Goal: Information Seeking & Learning: Learn about a topic

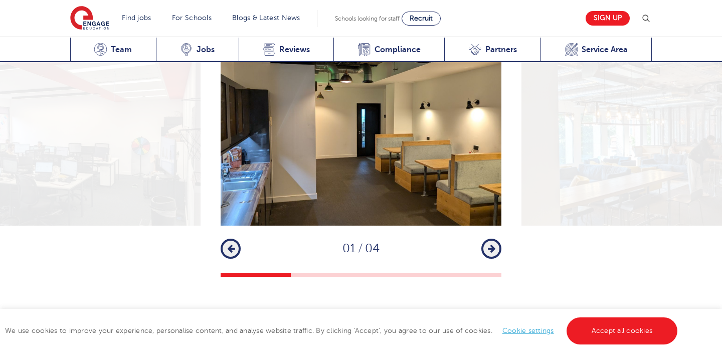
scroll to position [1381, 0]
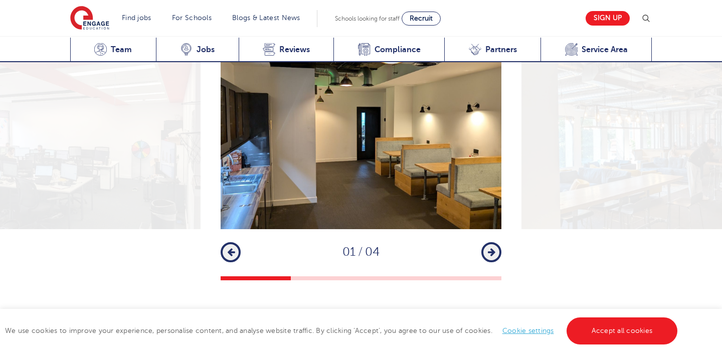
click at [489, 248] on icon "button" at bounding box center [492, 252] width 8 height 9
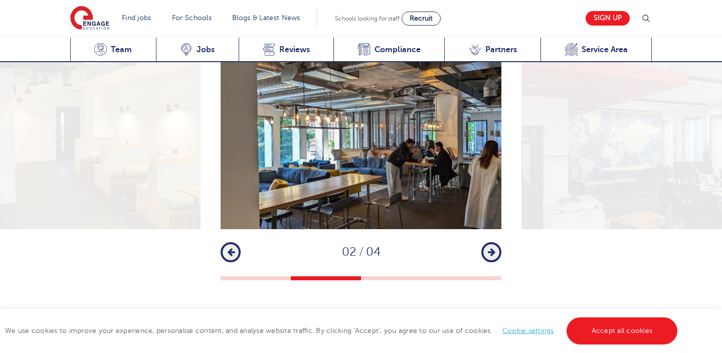
click at [489, 248] on icon "button" at bounding box center [492, 252] width 8 height 9
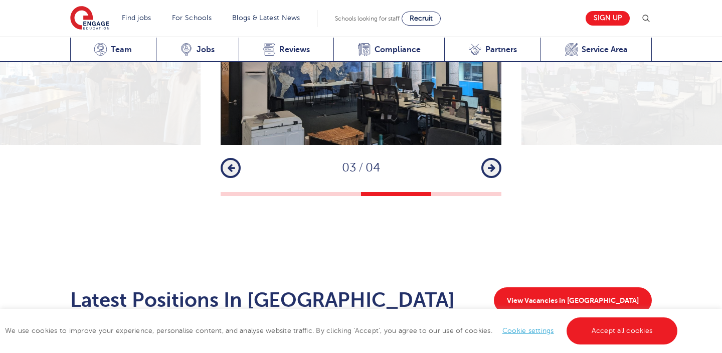
scroll to position [1466, 0]
click at [484, 157] on button "Next" at bounding box center [491, 167] width 20 height 20
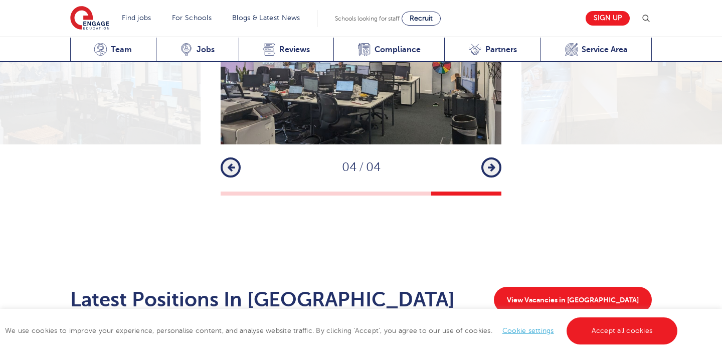
click at [484, 157] on button "Next" at bounding box center [491, 167] width 20 height 20
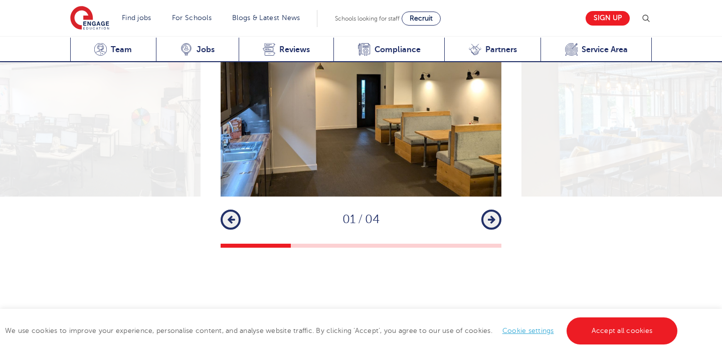
scroll to position [1421, 0]
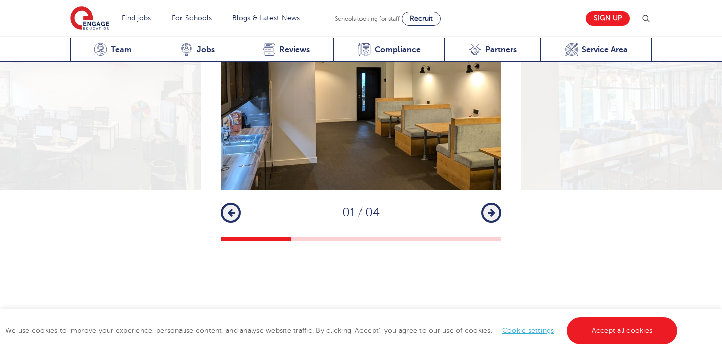
click at [482, 203] on button "Next" at bounding box center [491, 213] width 20 height 20
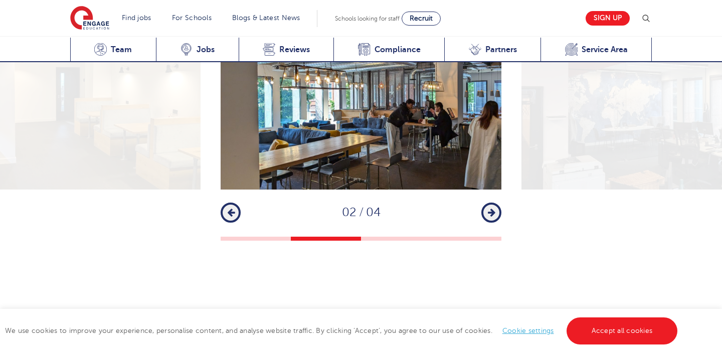
click at [491, 208] on icon "button" at bounding box center [492, 212] width 8 height 9
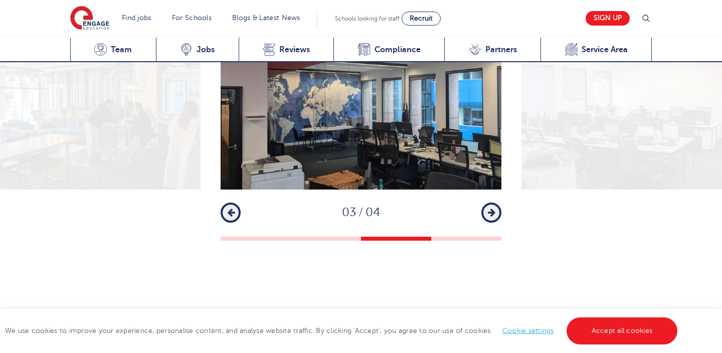
click at [491, 208] on icon "button" at bounding box center [492, 212] width 8 height 9
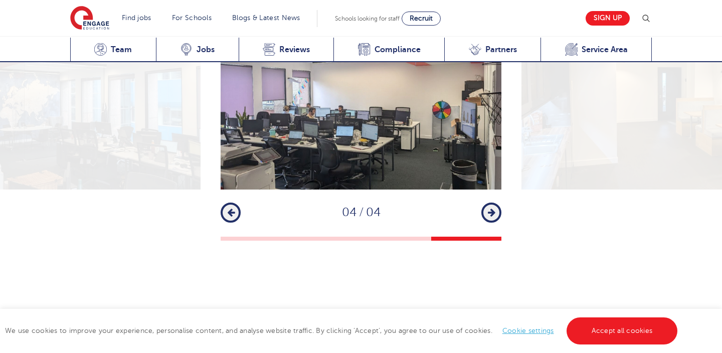
click at [491, 208] on icon "button" at bounding box center [492, 212] width 8 height 9
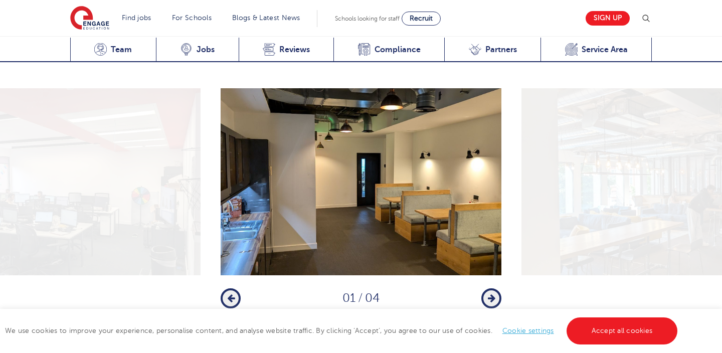
scroll to position [1334, 0]
click at [491, 294] on icon "button" at bounding box center [492, 298] width 8 height 9
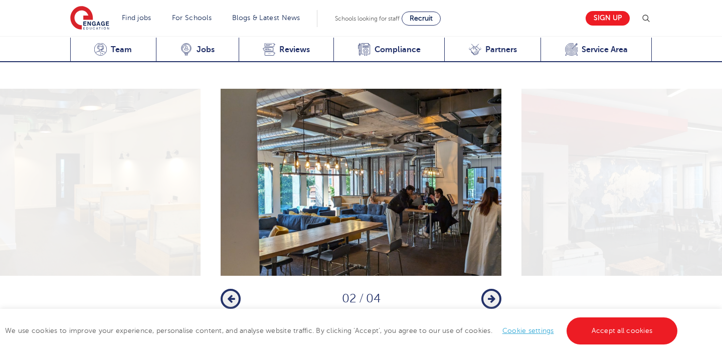
click at [491, 294] on icon "button" at bounding box center [492, 298] width 8 height 9
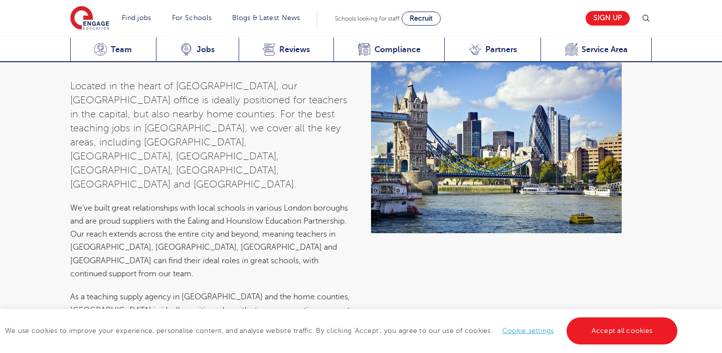
scroll to position [3564, 0]
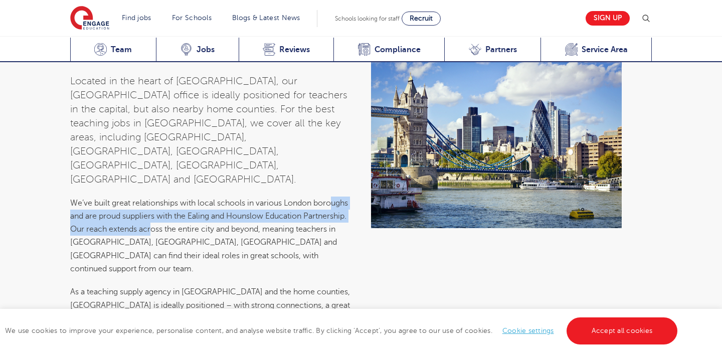
drag, startPoint x: 89, startPoint y: 128, endPoint x: 201, endPoint y: 144, distance: 112.5
click at [201, 199] on span "We’ve built great relationships with local schools in various London boroughs a…" at bounding box center [209, 236] width 278 height 75
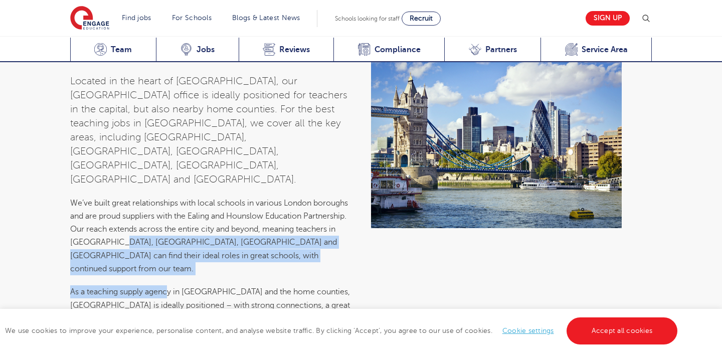
drag, startPoint x: 170, startPoint y: 191, endPoint x: 162, endPoint y: 162, distance: 30.0
click at [162, 162] on div "Located in the heart of [GEOGRAPHIC_DATA], our [GEOGRAPHIC_DATA] office is idea…" at bounding box center [210, 194] width 301 height 281
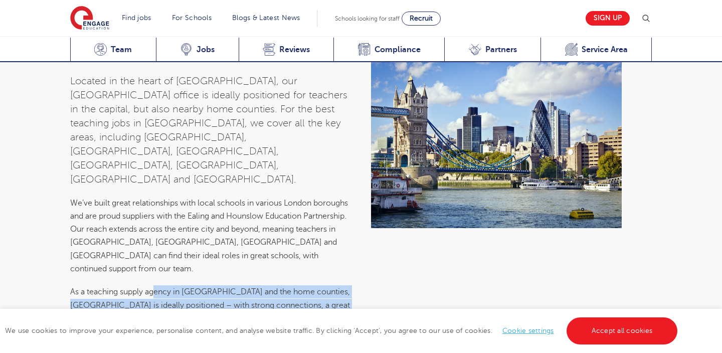
drag, startPoint x: 163, startPoint y: 218, endPoint x: 158, endPoint y: 187, distance: 31.6
click at [158, 187] on div "Located in the heart of [GEOGRAPHIC_DATA], our [GEOGRAPHIC_DATA] office is idea…" at bounding box center [210, 194] width 301 height 281
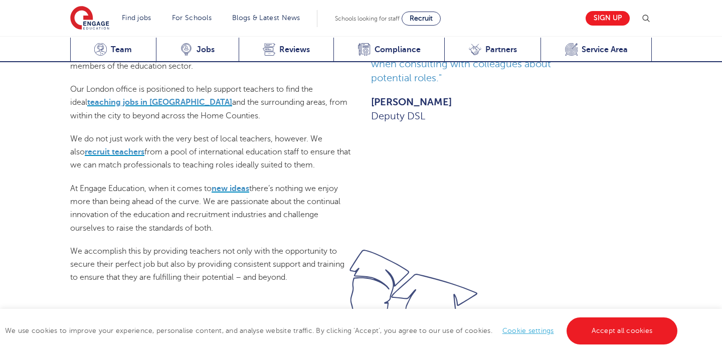
scroll to position [648, 0]
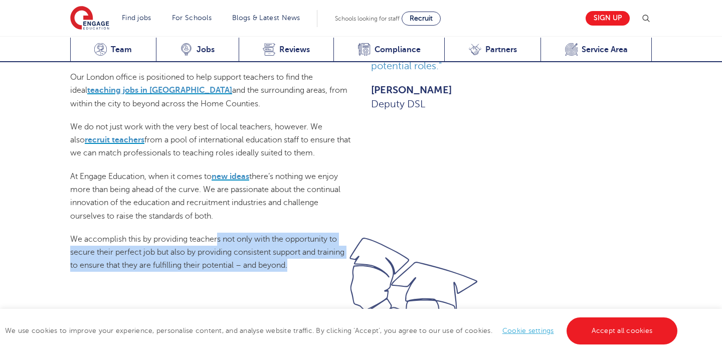
drag, startPoint x: 303, startPoint y: 245, endPoint x: 216, endPoint y: 214, distance: 92.6
click at [216, 214] on div "Our London office is based in [GEOGRAPHIC_DATA]. Located in heart of the City o…" at bounding box center [210, 29] width 281 height 485
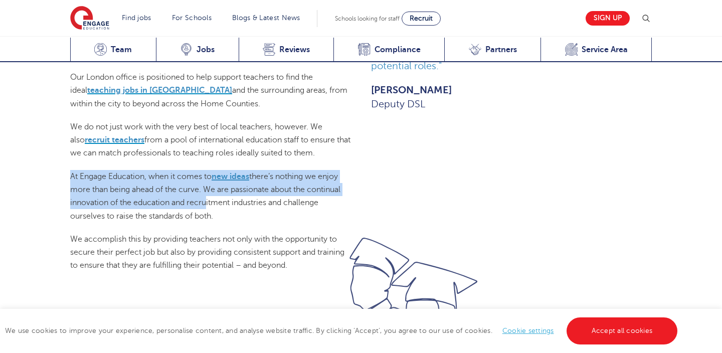
drag, startPoint x: 66, startPoint y: 159, endPoint x: 262, endPoint y: 205, distance: 200.7
click at [255, 203] on div "Our London office is based in [GEOGRAPHIC_DATA]. Located in heart of the City o…" at bounding box center [210, 34] width 301 height 495
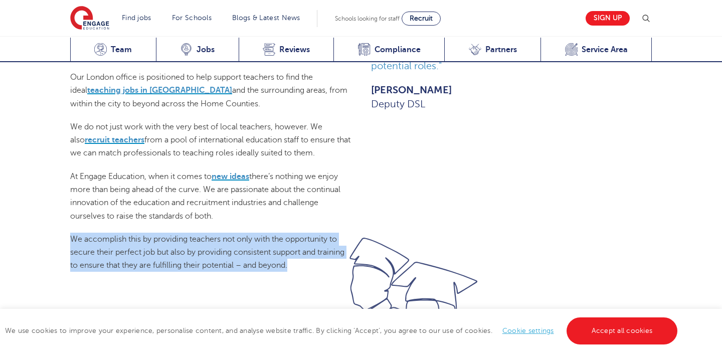
drag, startPoint x: 288, startPoint y: 251, endPoint x: 257, endPoint y: 209, distance: 53.1
click at [257, 209] on div "Our London office is based in [GEOGRAPHIC_DATA]. Located in heart of the City o…" at bounding box center [210, 34] width 301 height 495
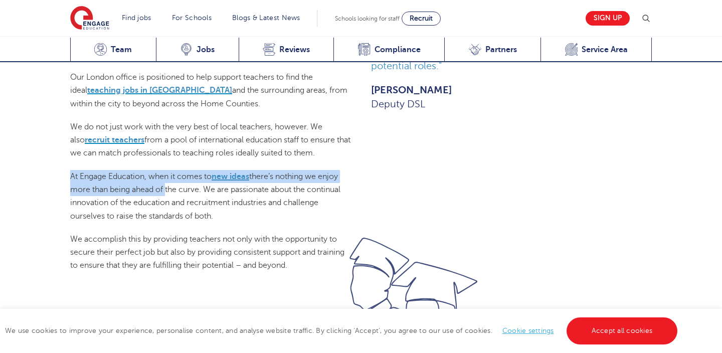
drag, startPoint x: 117, startPoint y: 149, endPoint x: 170, endPoint y: 175, distance: 58.5
click at [169, 174] on div "Our London office is based in [GEOGRAPHIC_DATA]. Located in heart of the City o…" at bounding box center [210, 29] width 281 height 485
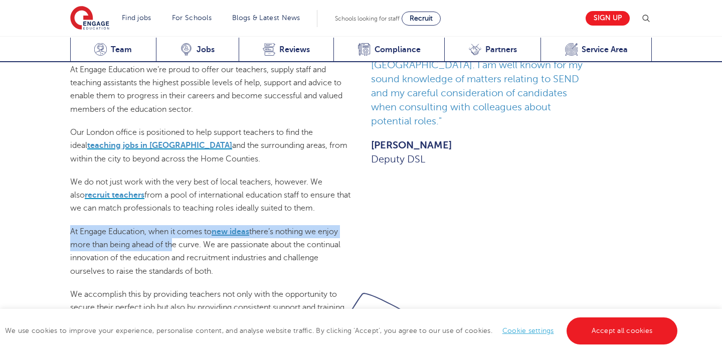
scroll to position [562, 0]
